Goal: Check status: Check status

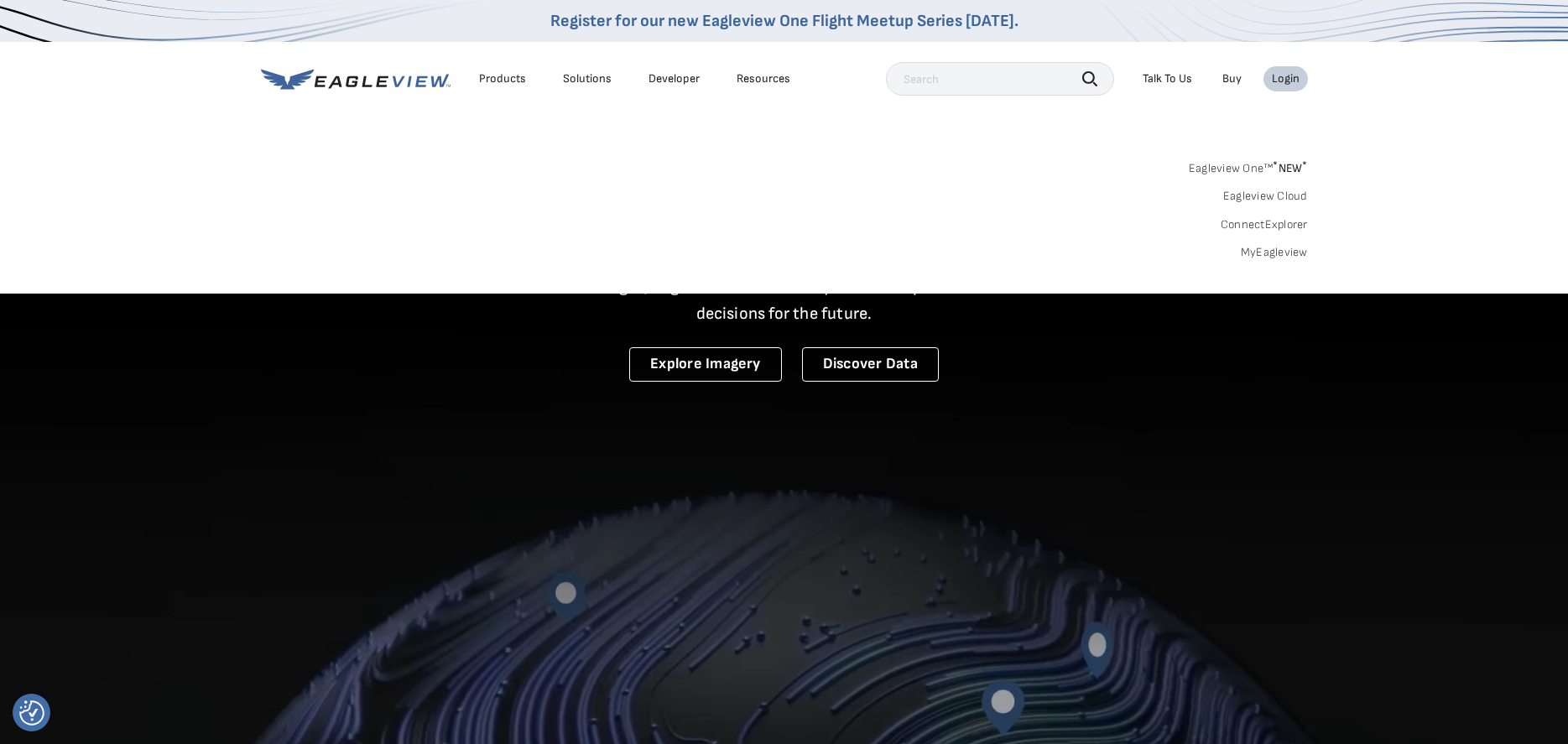
drag, startPoint x: 1288, startPoint y: 87, endPoint x: 1294, endPoint y: 81, distance: 8.5
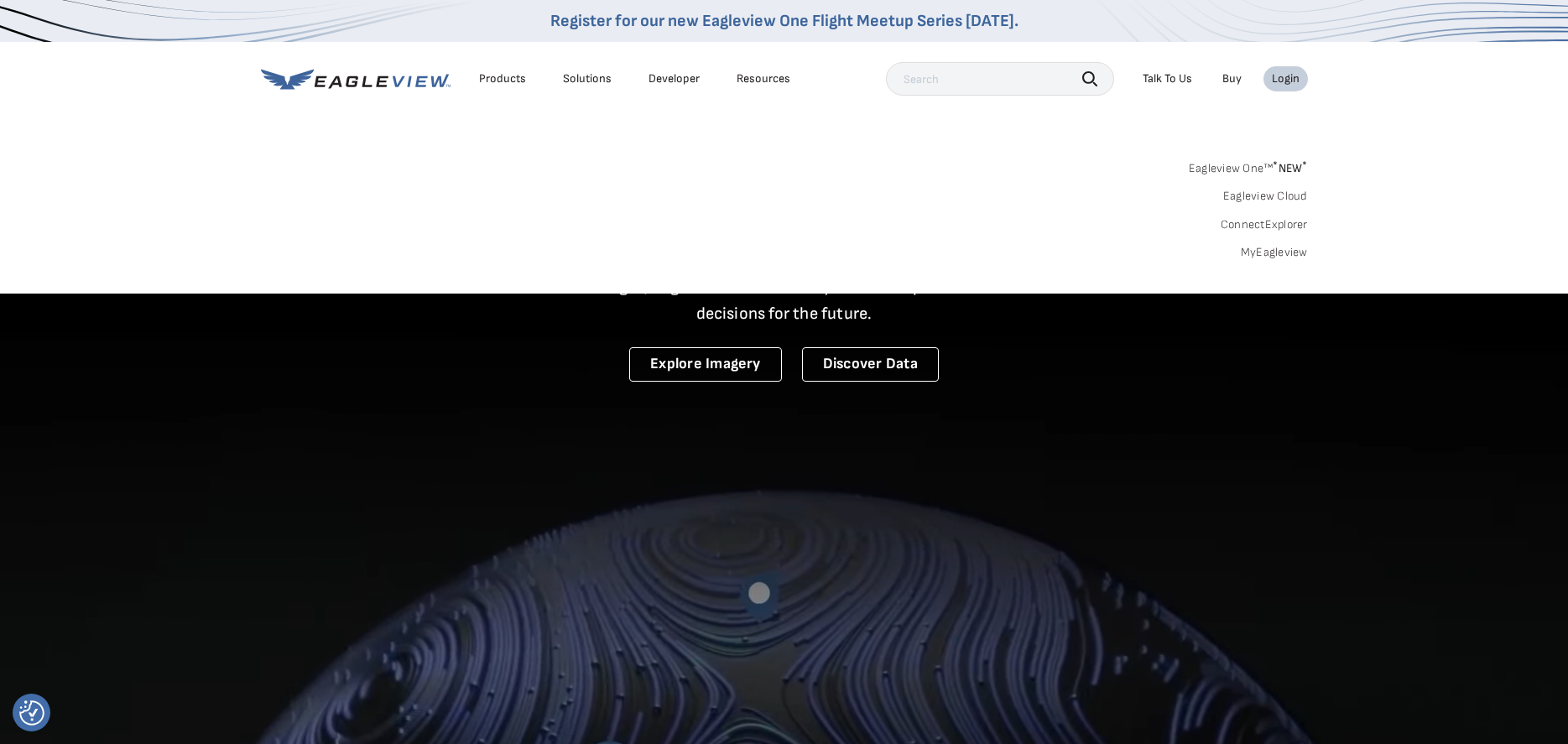
click at [1288, 87] on li "Login" at bounding box center [1285, 79] width 44 height 25
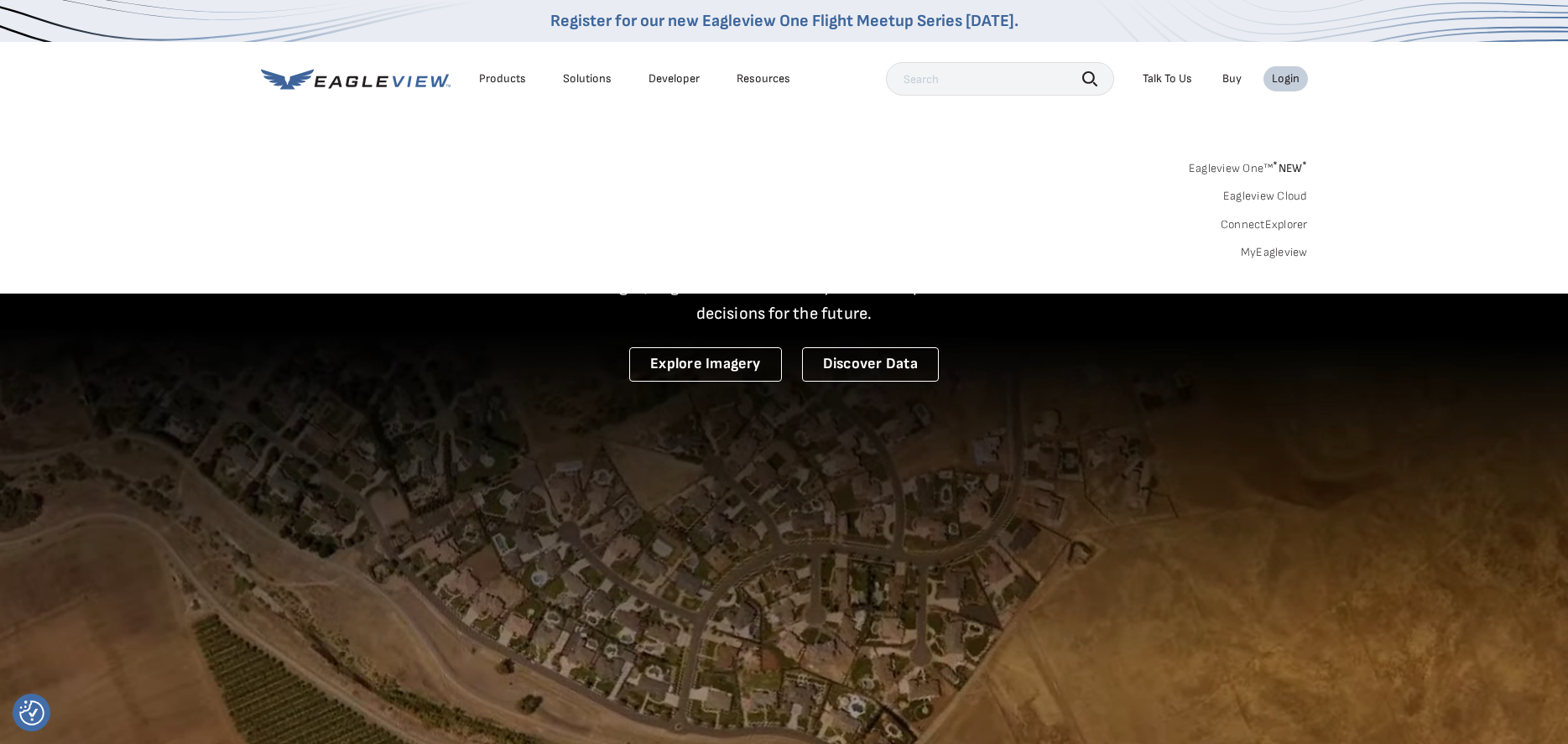
click at [1282, 83] on div "Login" at bounding box center [1285, 79] width 28 height 15
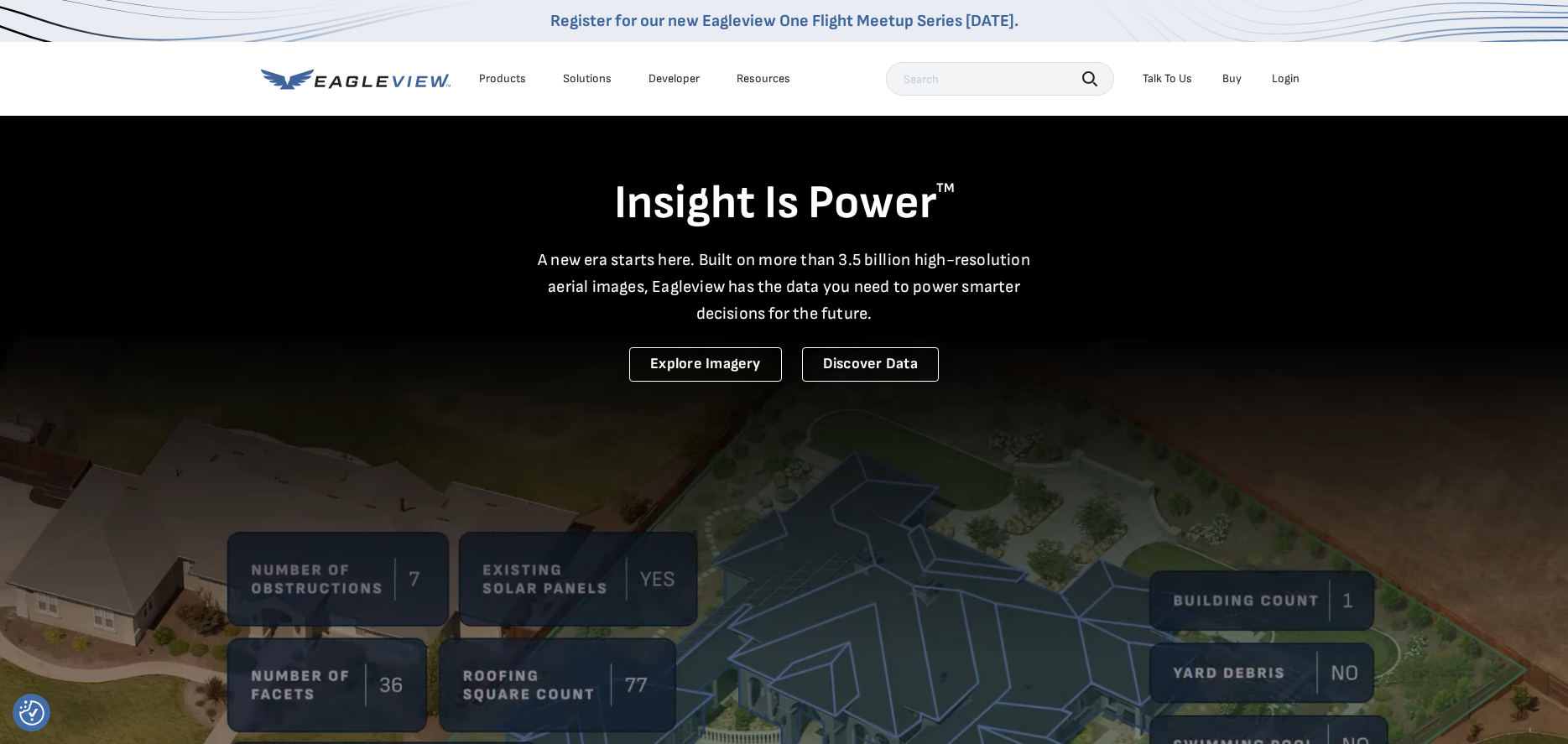
click at [1287, 82] on div "Login" at bounding box center [1285, 79] width 28 height 15
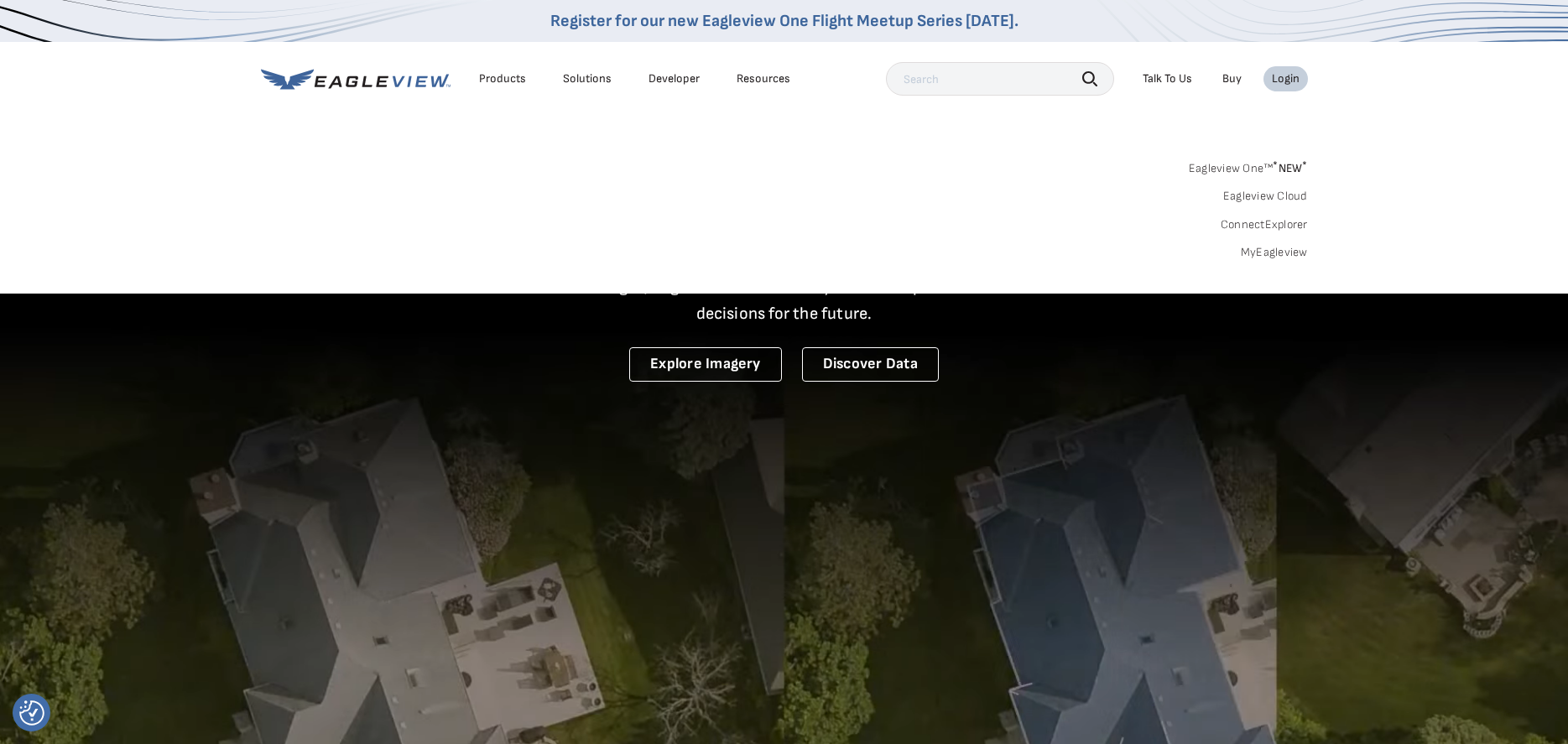
click at [1288, 250] on link "MyEagleview" at bounding box center [1275, 252] width 68 height 15
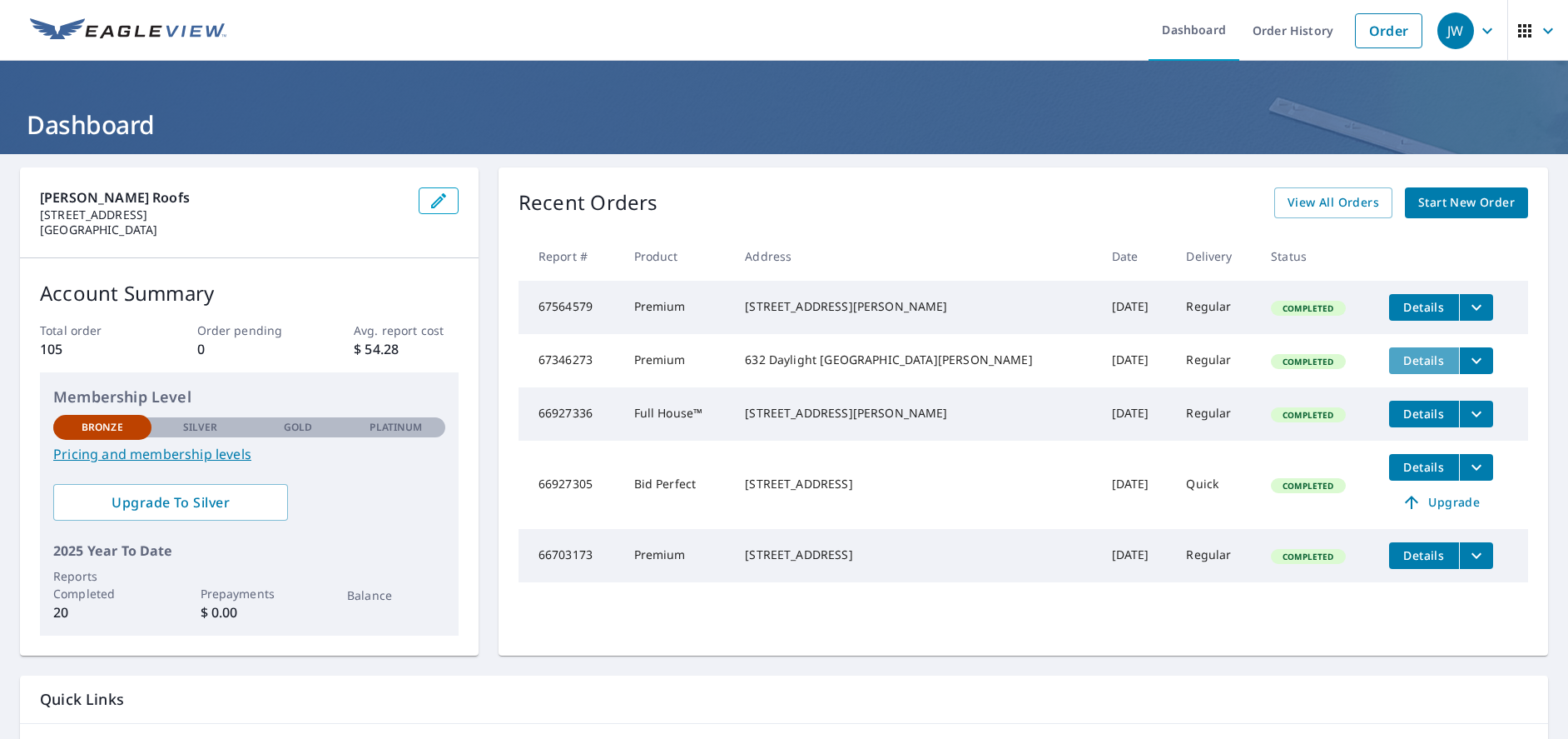
click at [1412, 368] on span "Details" at bounding box center [1424, 360] width 50 height 16
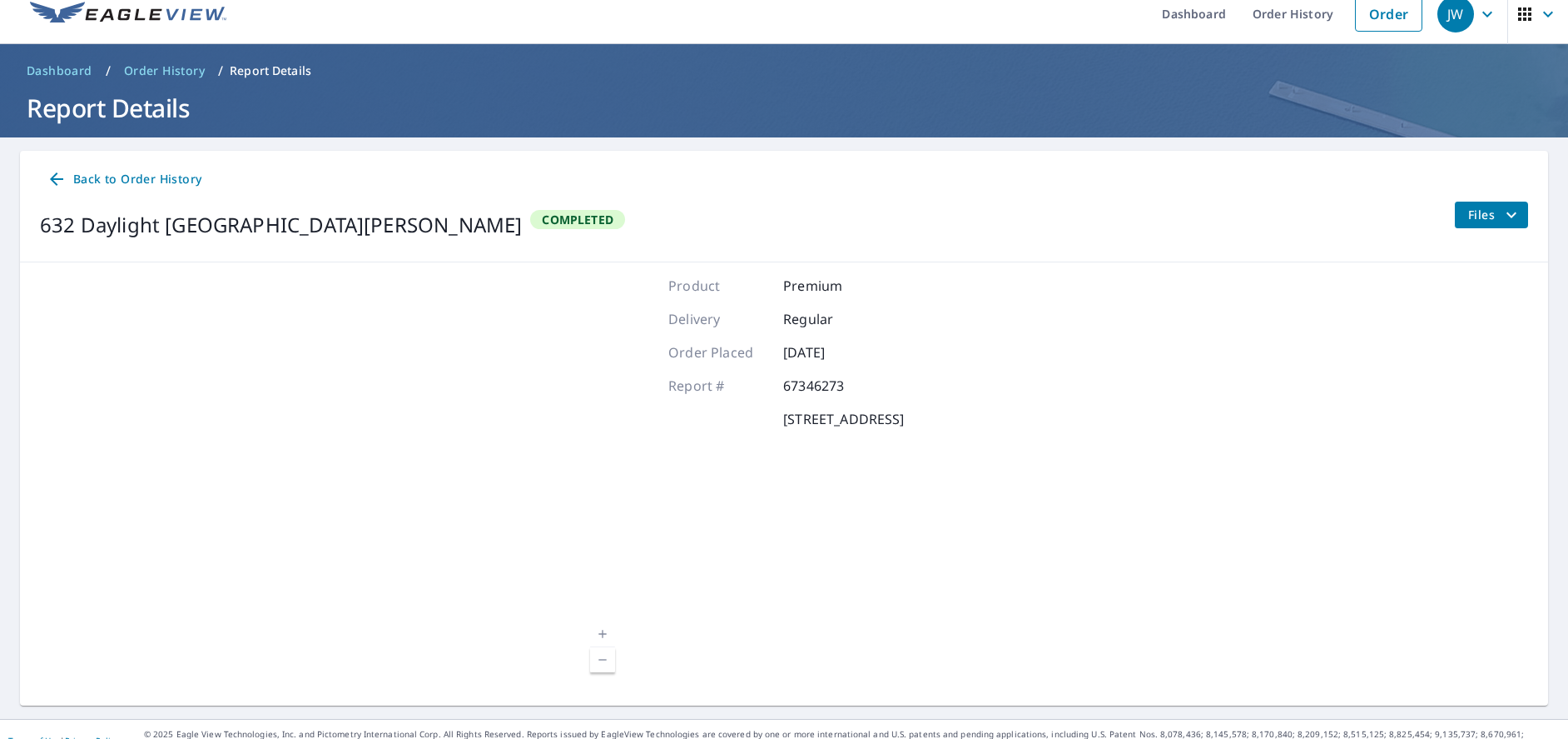
scroll to position [39, 0]
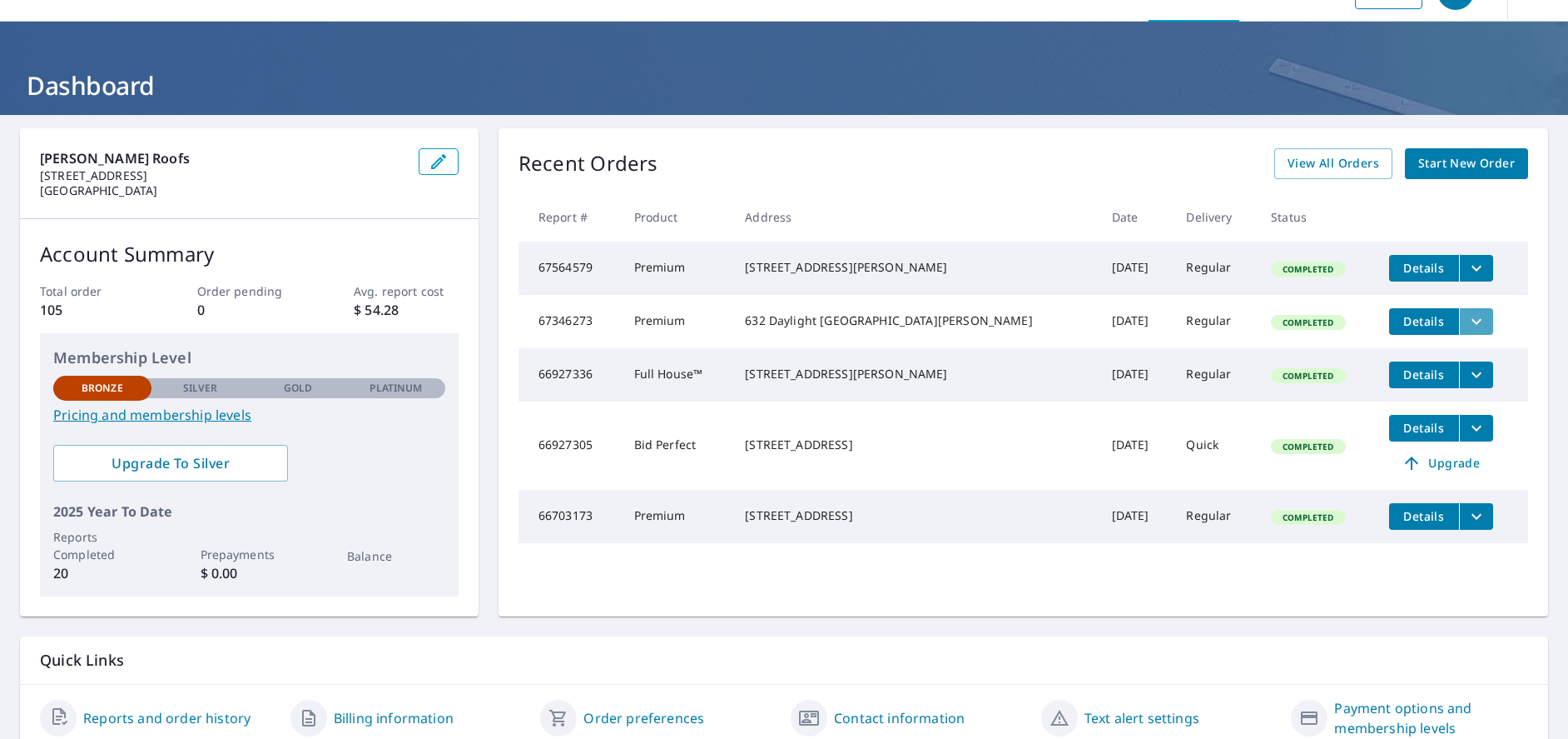
click at [1459, 325] on button "filesDropdownBtn-67346273" at bounding box center [1476, 322] width 34 height 27
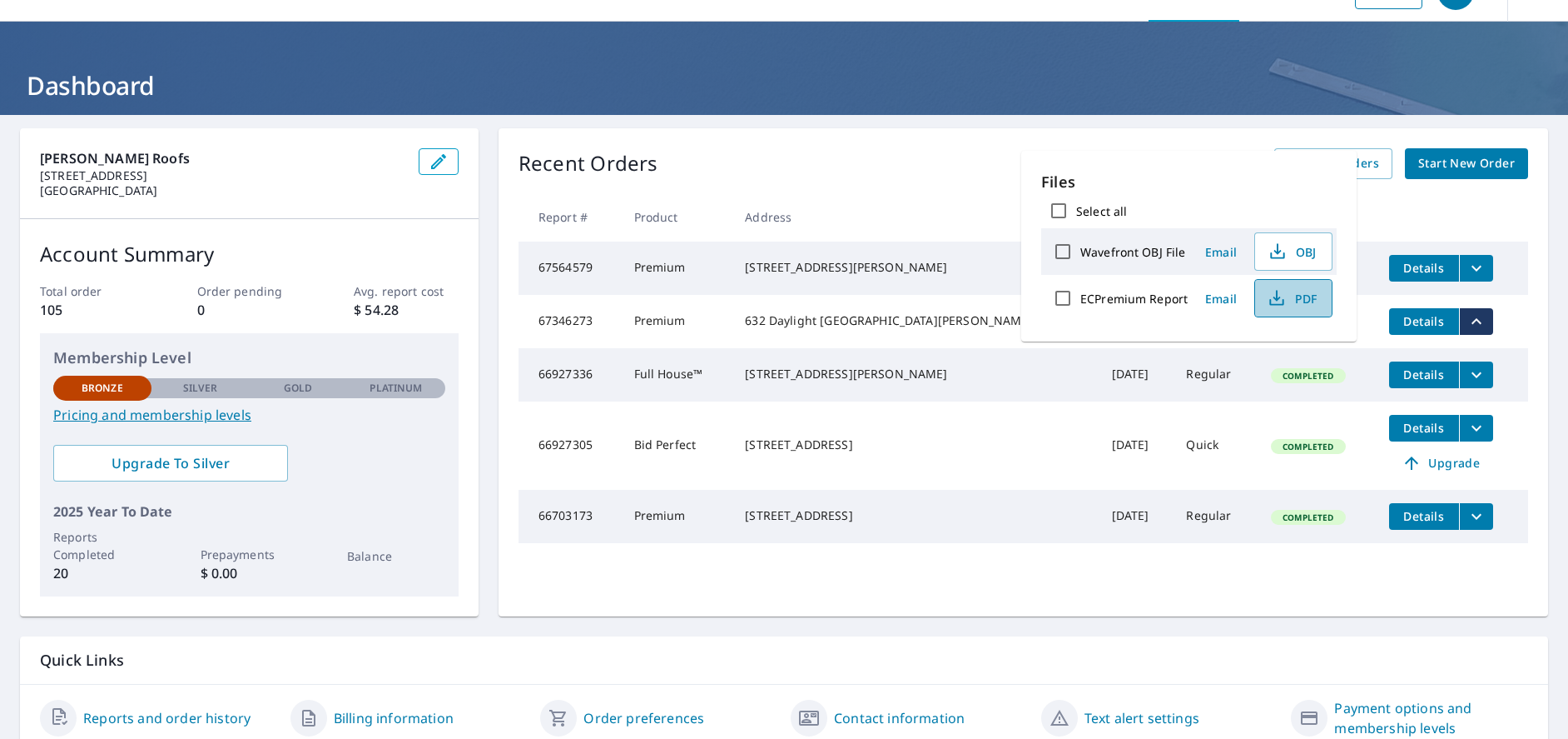
click at [1271, 297] on icon "button" at bounding box center [1276, 298] width 20 height 20
